Goal: Navigation & Orientation: Find specific page/section

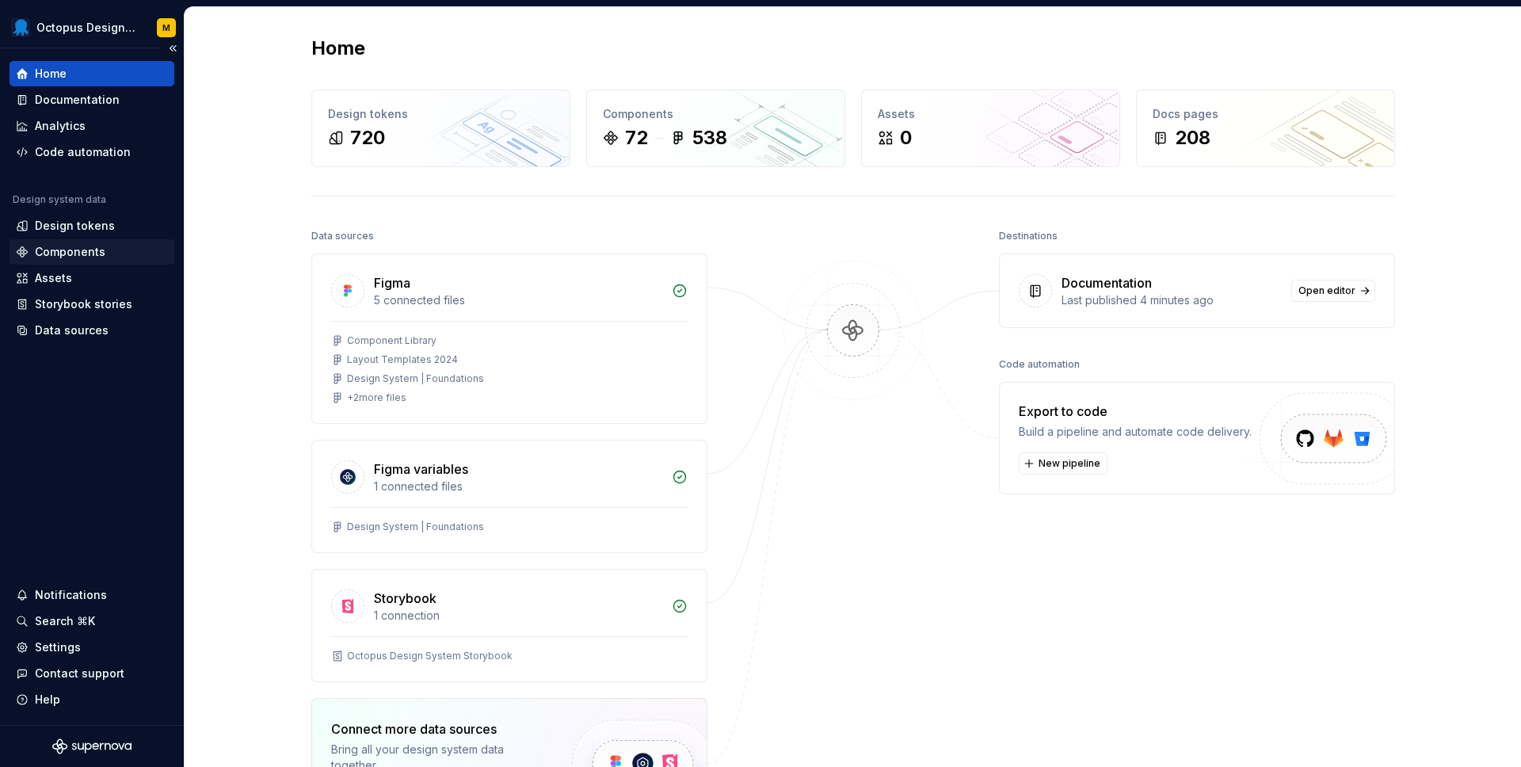
click at [59, 249] on div "Components" at bounding box center [70, 252] width 71 height 16
